Goal: Navigation & Orientation: Go to known website

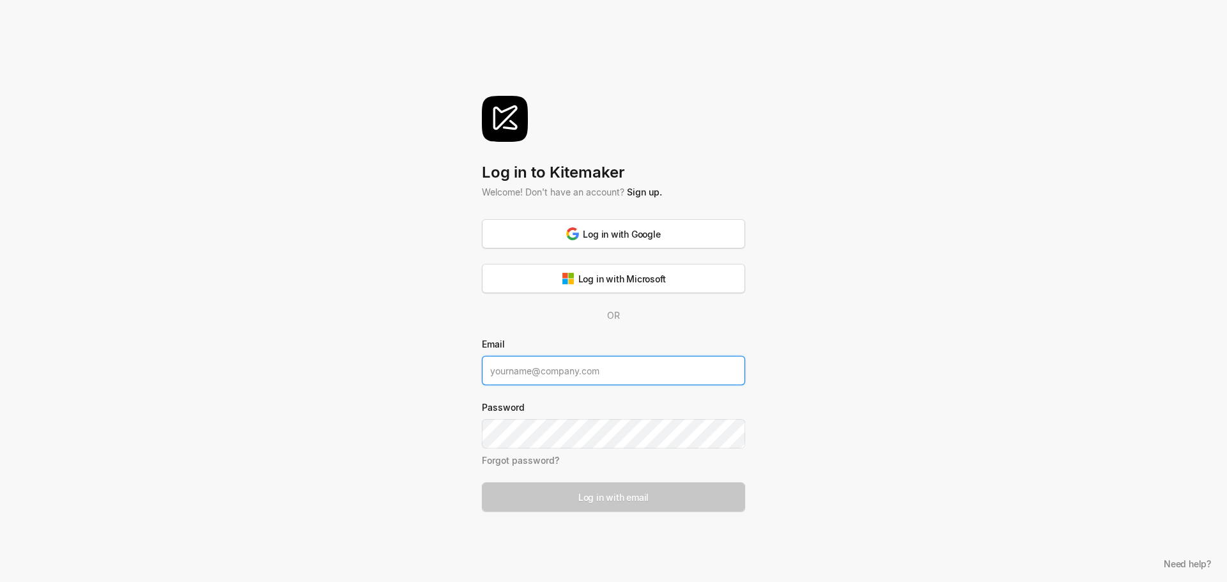
type input "[PERSON_NAME][EMAIL_ADDRESS][DOMAIN_NAME]"
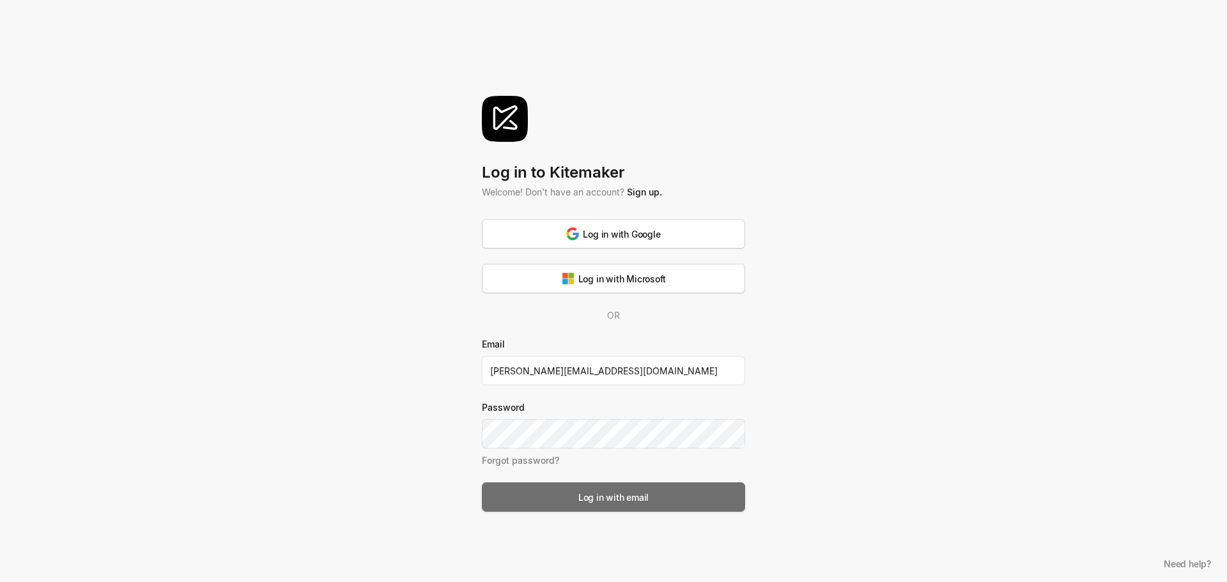
click at [634, 493] on div "Log in with email" at bounding box center [613, 497] width 70 height 13
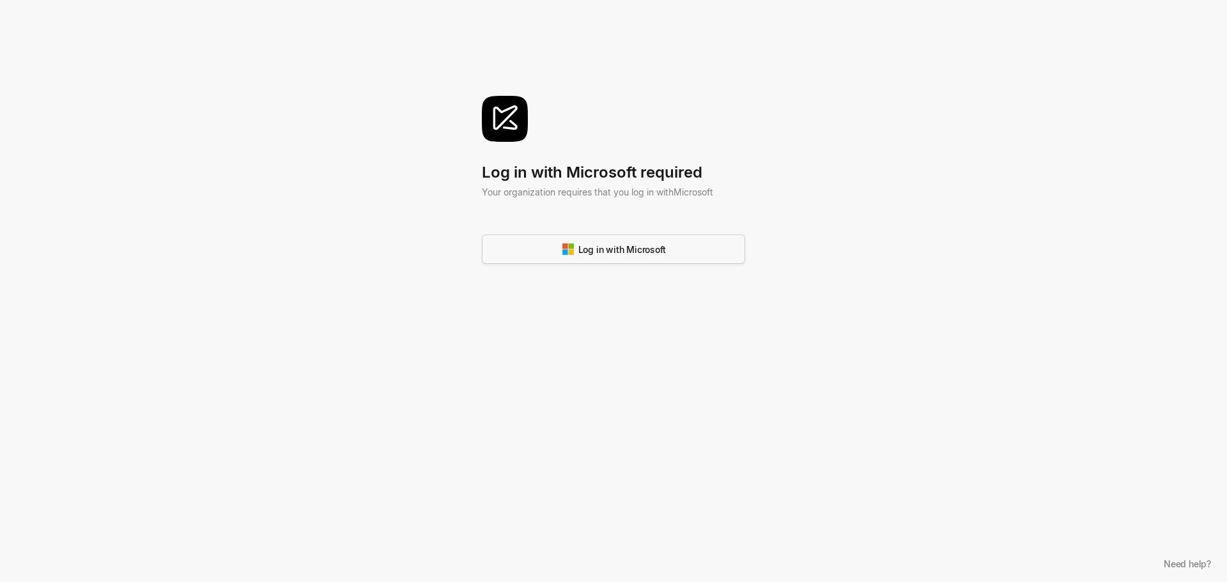
click at [625, 256] on button "Log in with Microsoft" at bounding box center [613, 248] width 263 height 29
